Goal: Find specific page/section: Find specific page/section

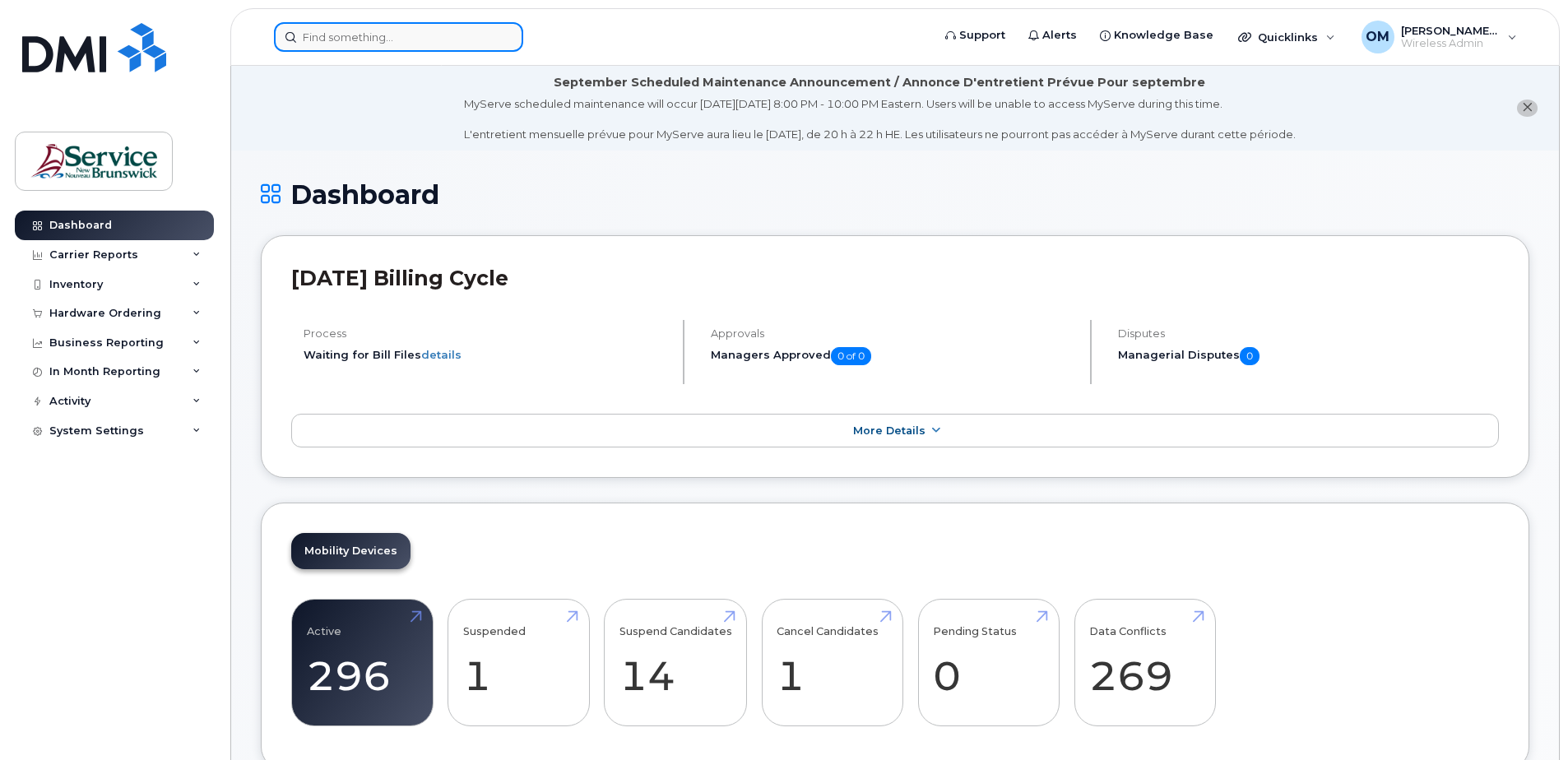
drag, startPoint x: 0, startPoint y: 0, endPoint x: 384, endPoint y: 35, distance: 385.6
click at [384, 35] on input at bounding box center [399, 37] width 250 height 29
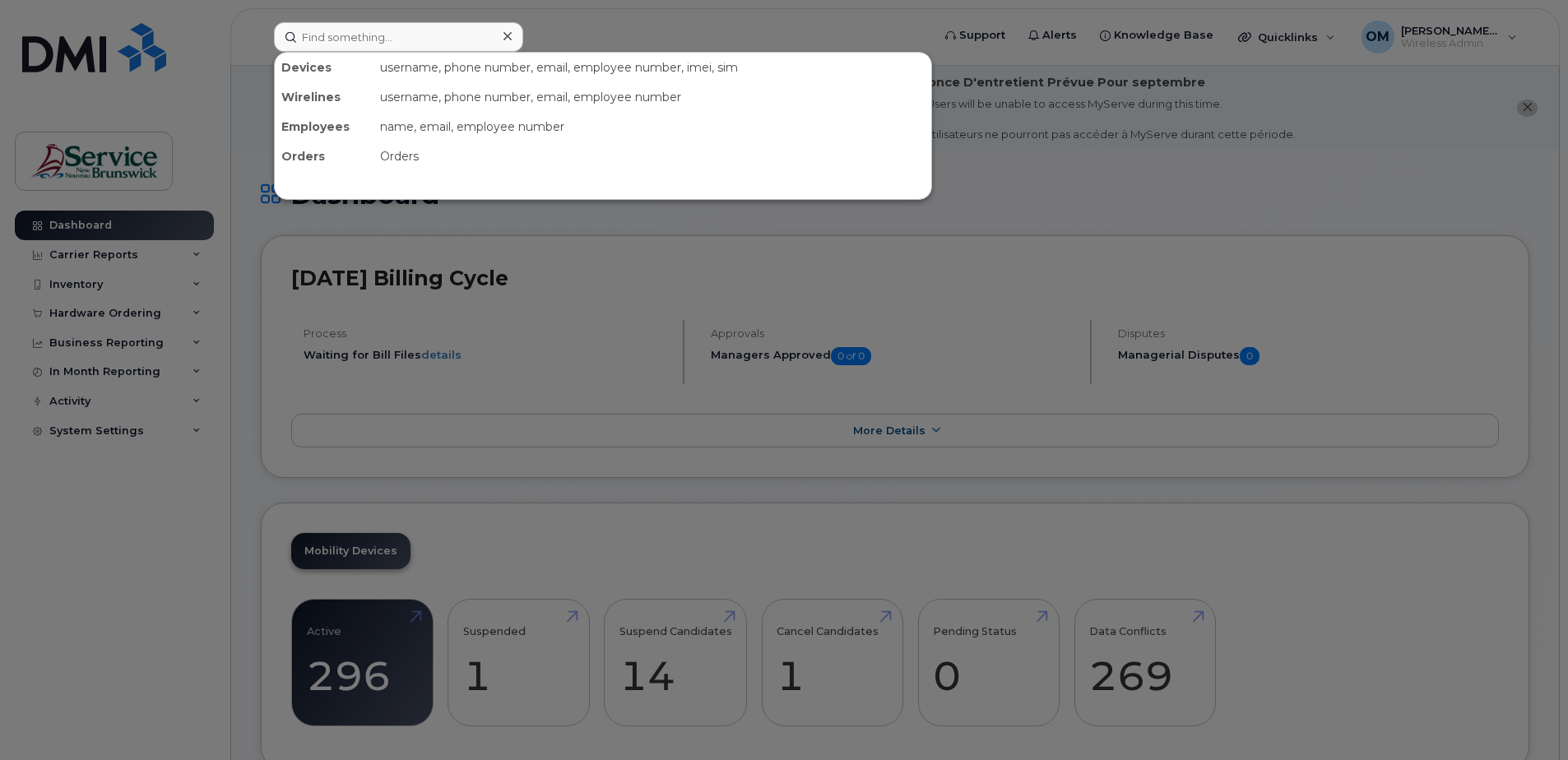
click at [162, 286] on div at bounding box center [784, 380] width 1568 height 760
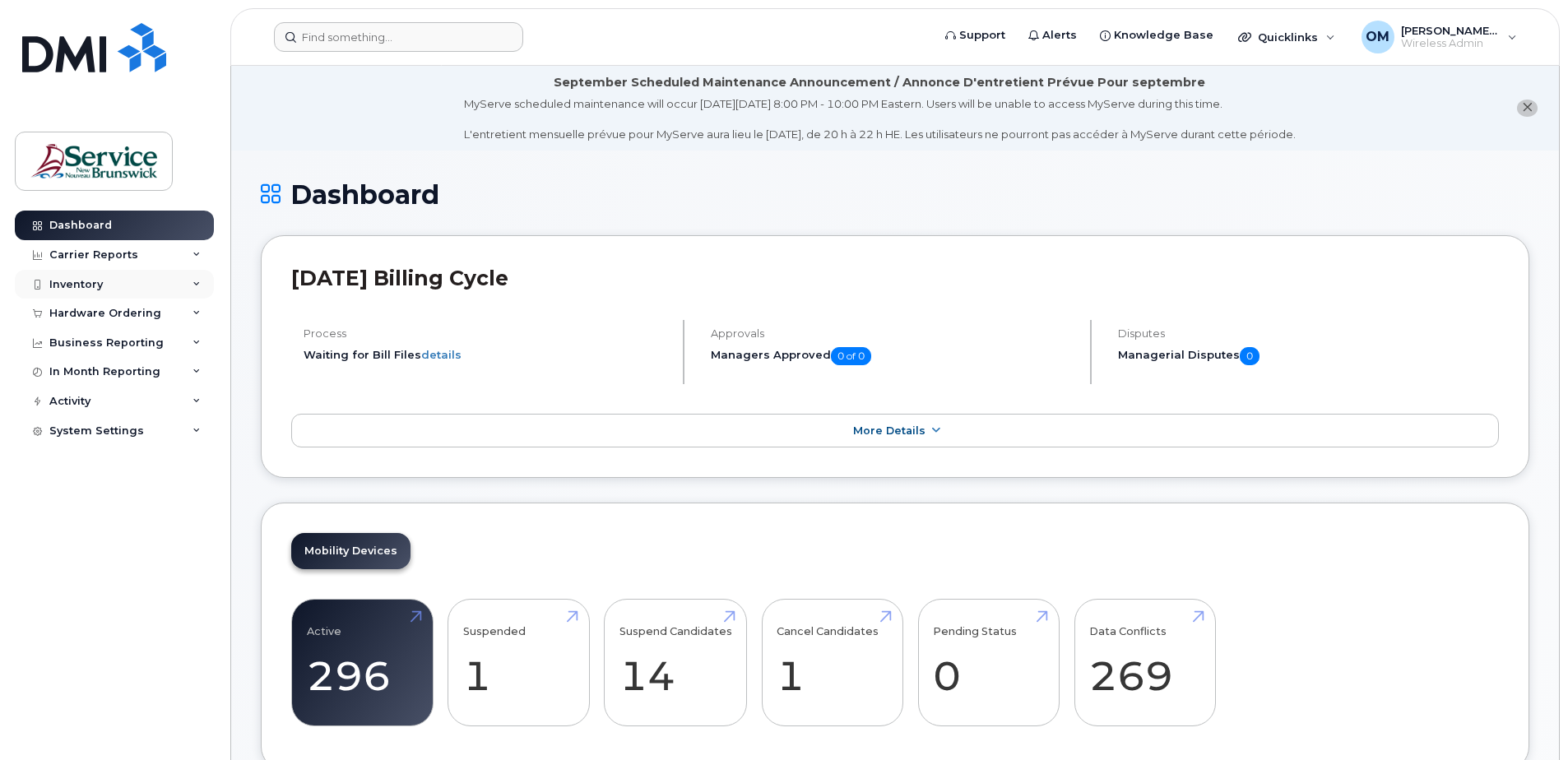
click at [86, 275] on div "Inventory" at bounding box center [115, 284] width 199 height 29
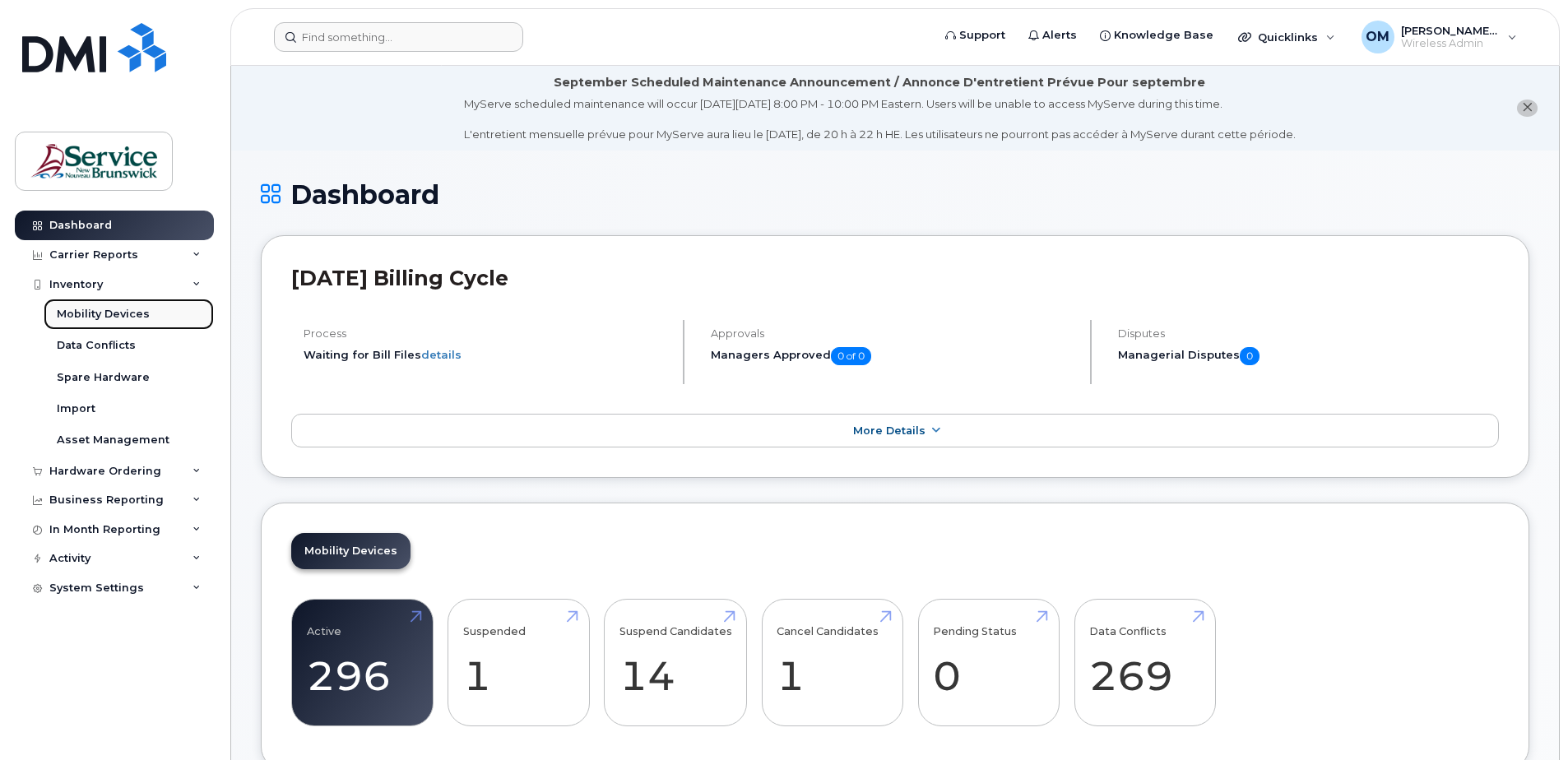
click at [113, 315] on div "Mobility Devices" at bounding box center [103, 314] width 93 height 15
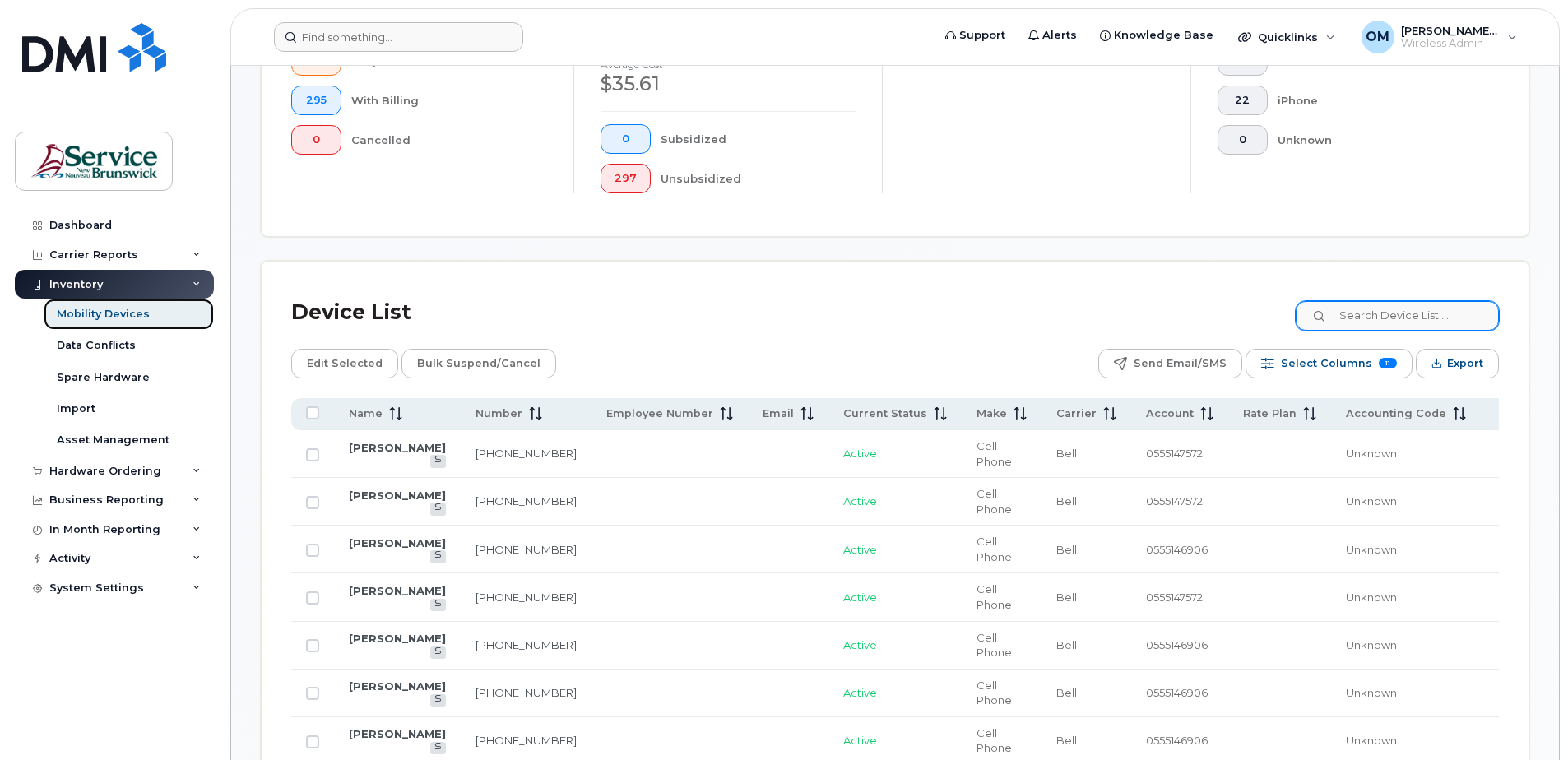
scroll to position [535, 0]
click at [1433, 313] on input at bounding box center [1396, 313] width 205 height 29
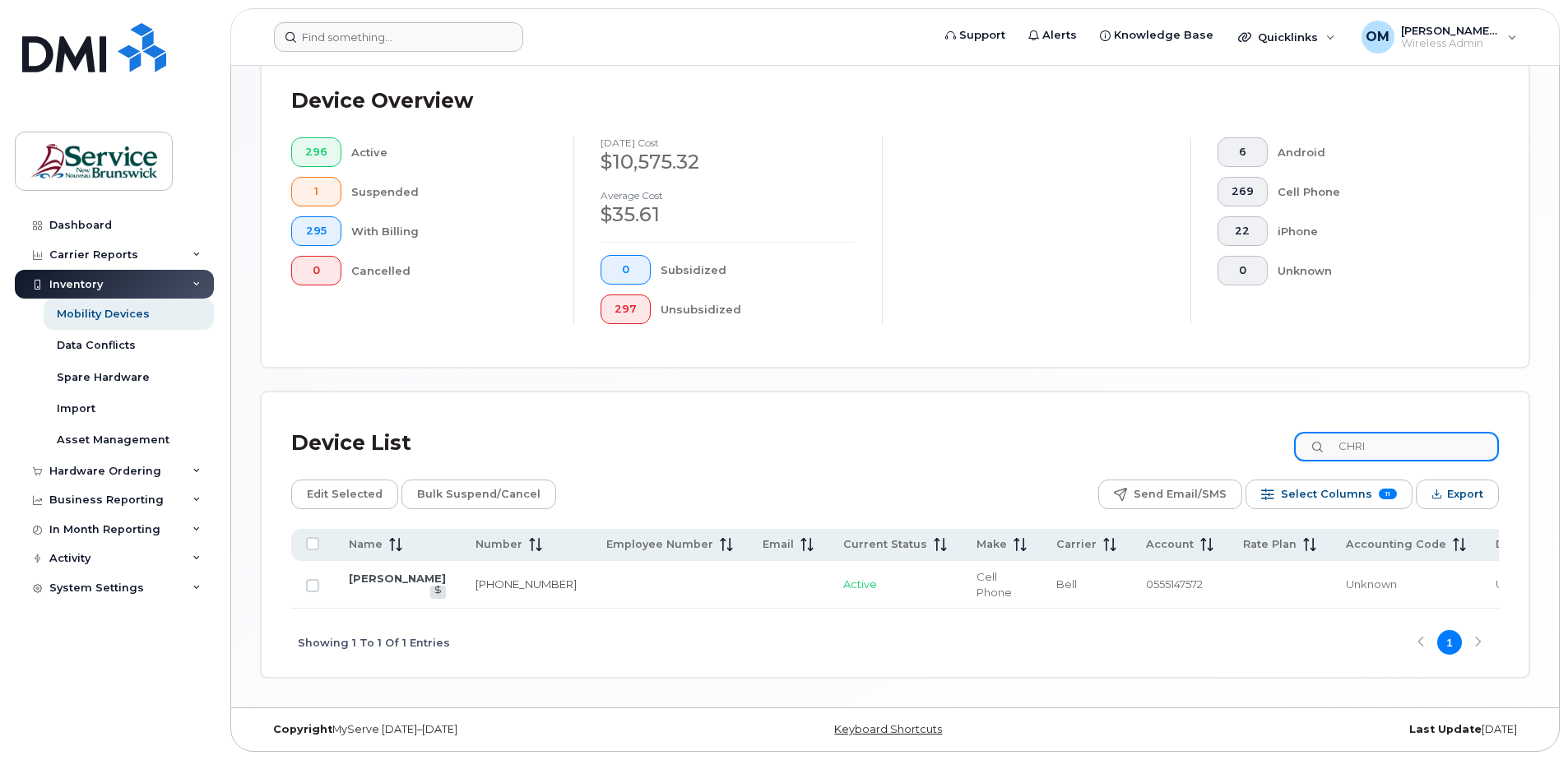
type input "CHRI"
